Goal: Task Accomplishment & Management: Use online tool/utility

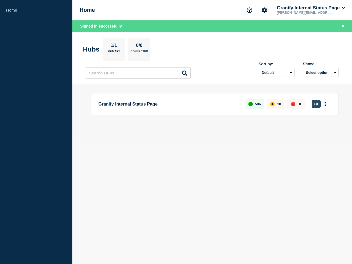
click at [317, 104] on icon "button" at bounding box center [316, 104] width 4 height 3
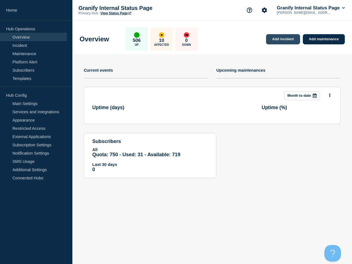
click at [280, 44] on link "Add incident" at bounding box center [283, 39] width 34 height 10
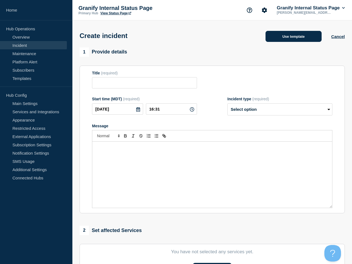
click at [286, 38] on button "Use template" at bounding box center [293, 36] width 56 height 11
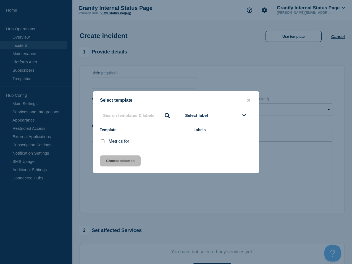
click at [103, 142] on input "Metrics for checkbox" at bounding box center [103, 142] width 4 height 4
checkbox input "true"
click at [115, 165] on button "Choose selected" at bounding box center [120, 161] width 41 height 11
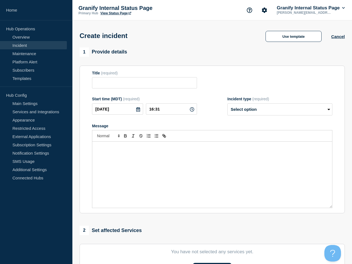
type input "Metrics for"
select select "monitoring"
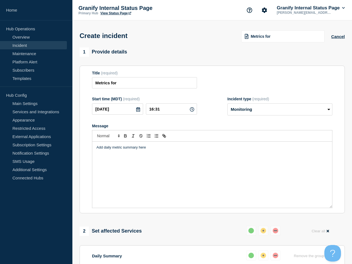
click at [196, 158] on div "Add daily metric summary here" at bounding box center [212, 175] width 240 height 66
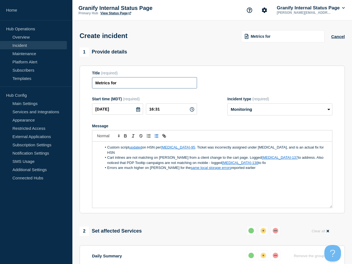
click at [161, 88] on input "Metrics for" at bounding box center [144, 82] width 105 height 11
type input "Metrics for 9/30"
click at [168, 111] on input "16:31" at bounding box center [171, 108] width 51 height 11
type input "16:35"
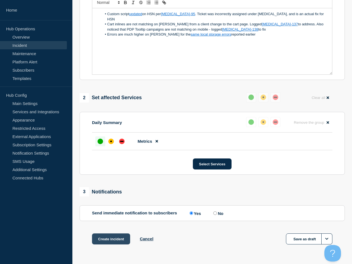
scroll to position [133, 0]
click at [113, 241] on button "Create incident" at bounding box center [111, 239] width 38 height 11
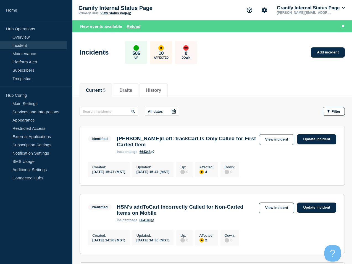
click at [142, 26] on div "New events available Reload" at bounding box center [213, 26] width 266 height 6
click at [140, 26] on div "New events available Reload" at bounding box center [213, 26] width 266 height 6
click at [139, 26] on button "Reload" at bounding box center [133, 26] width 14 height 5
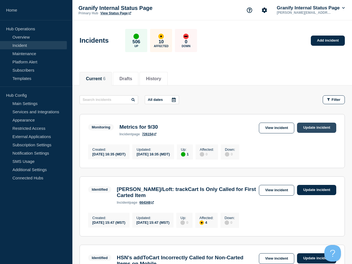
click at [319, 129] on link "Update incident" at bounding box center [316, 128] width 39 height 10
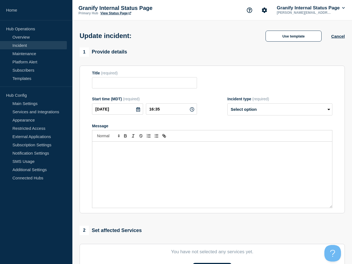
type input "Metrics for 9/30"
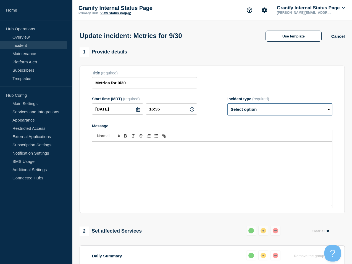
click at [286, 113] on select "Select option Investigating Identified Monitoring Resolved" at bounding box center [279, 109] width 105 height 12
select select "resolved"
click at [227, 107] on select "Select option Investigating Identified Monitoring Resolved" at bounding box center [279, 109] width 105 height 12
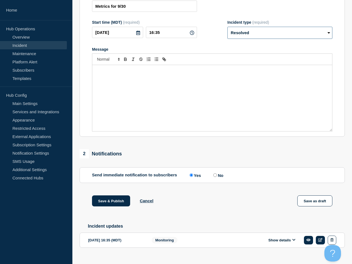
scroll to position [93, 0]
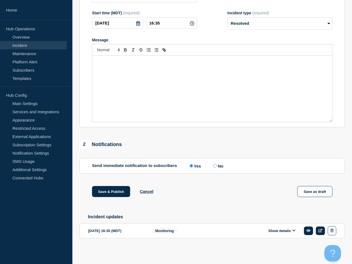
click at [216, 164] on label "No" at bounding box center [217, 165] width 11 height 5
click at [216, 164] on input "No" at bounding box center [215, 166] width 4 height 4
radio input "true"
radio input "false"
click at [99, 190] on button "Save & Publish" at bounding box center [111, 191] width 38 height 11
